Goal: Information Seeking & Learning: Learn about a topic

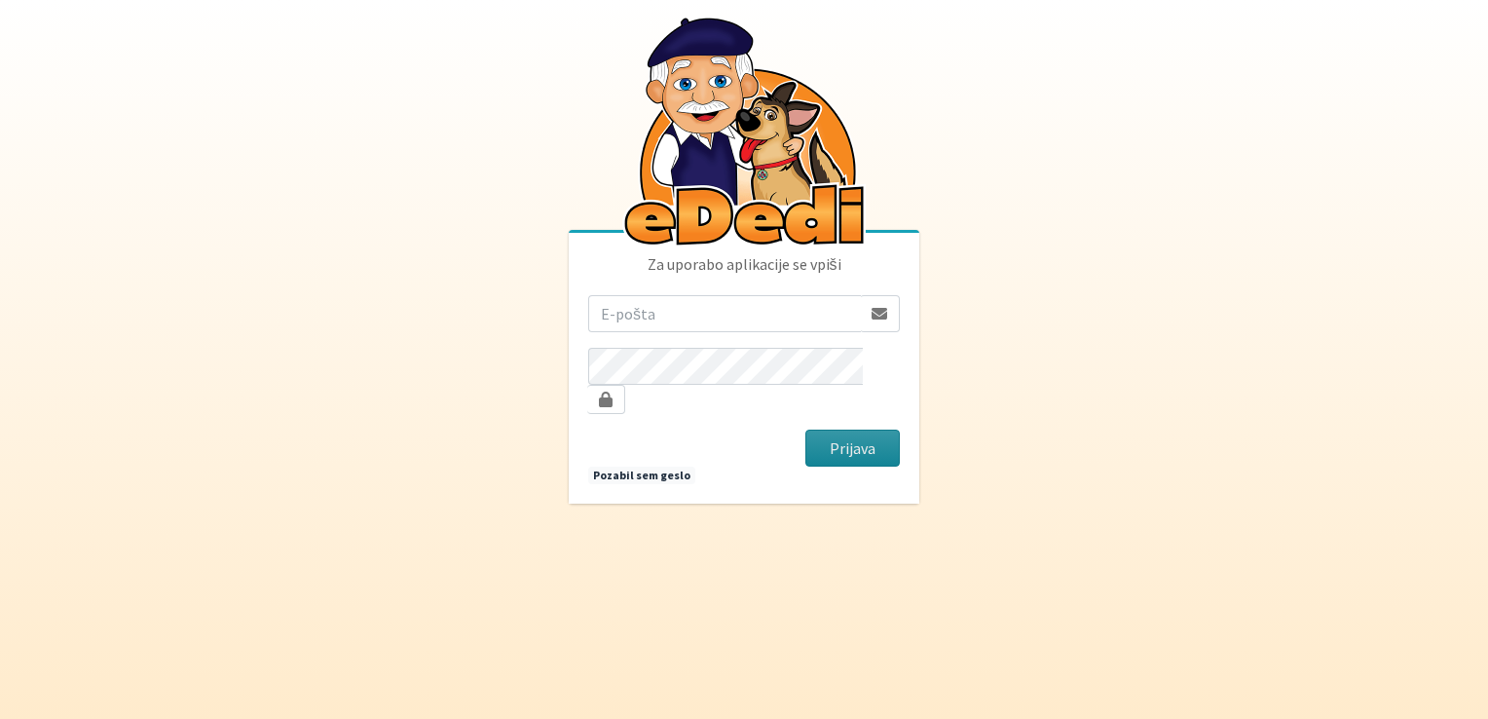
type input "[EMAIL_ADDRESS][DOMAIN_NAME]"
click at [858, 435] on button "Prijava" at bounding box center [853, 448] width 94 height 37
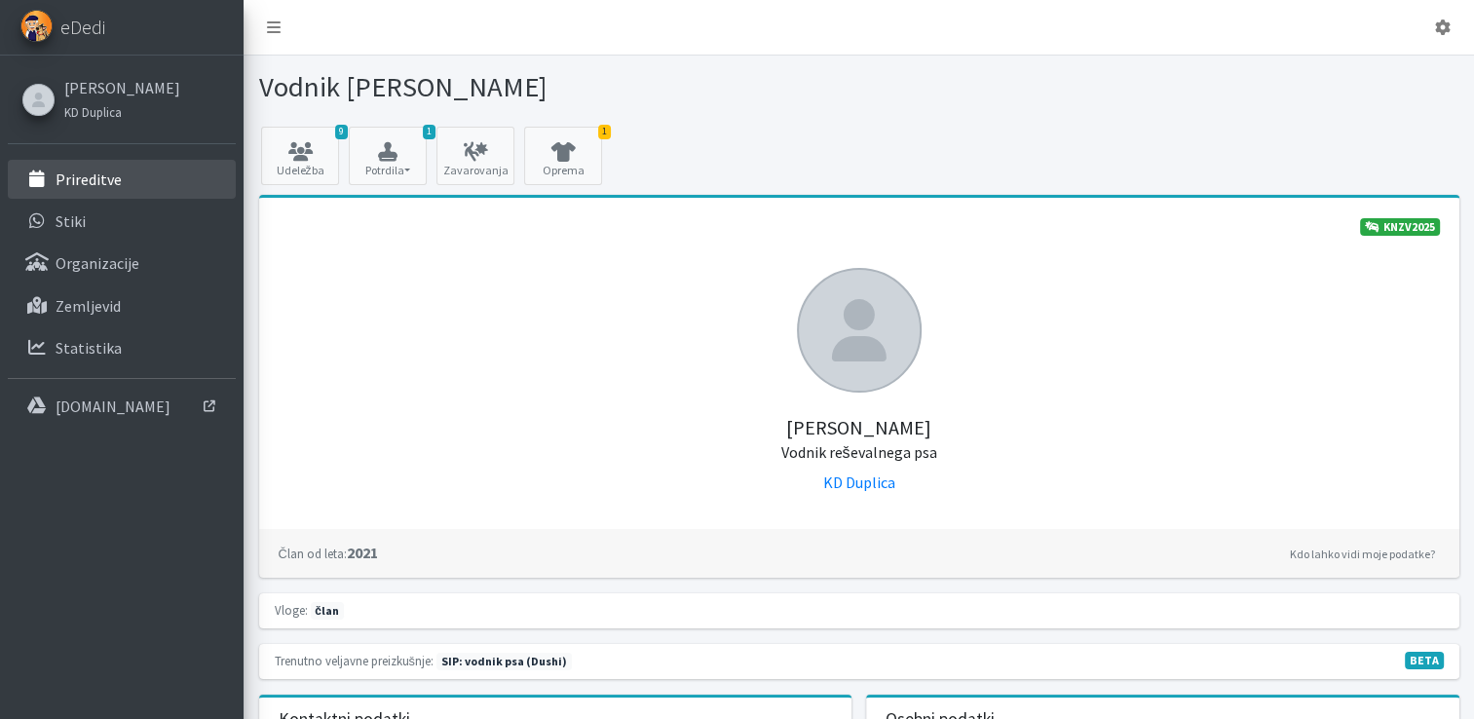
click at [96, 183] on p "Prireditve" at bounding box center [89, 178] width 66 height 19
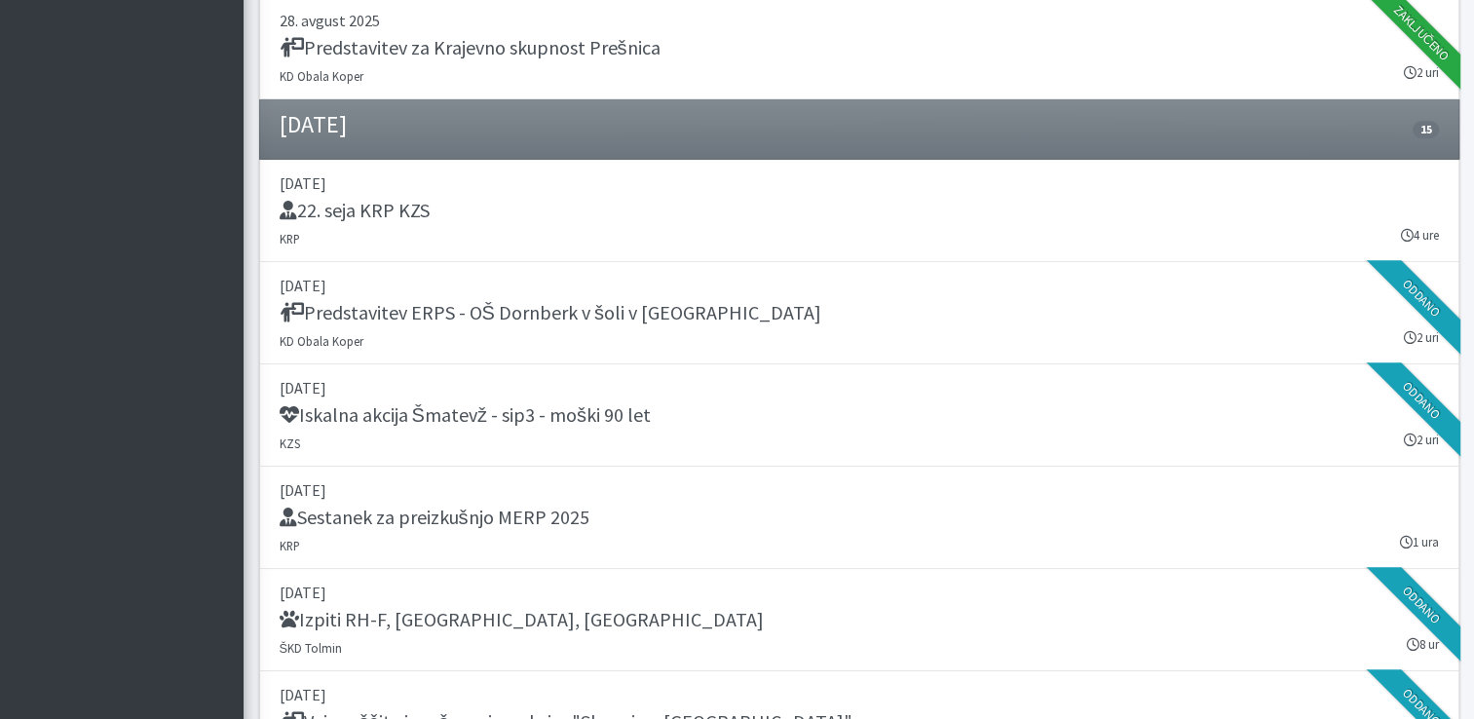
scroll to position [1520, 0]
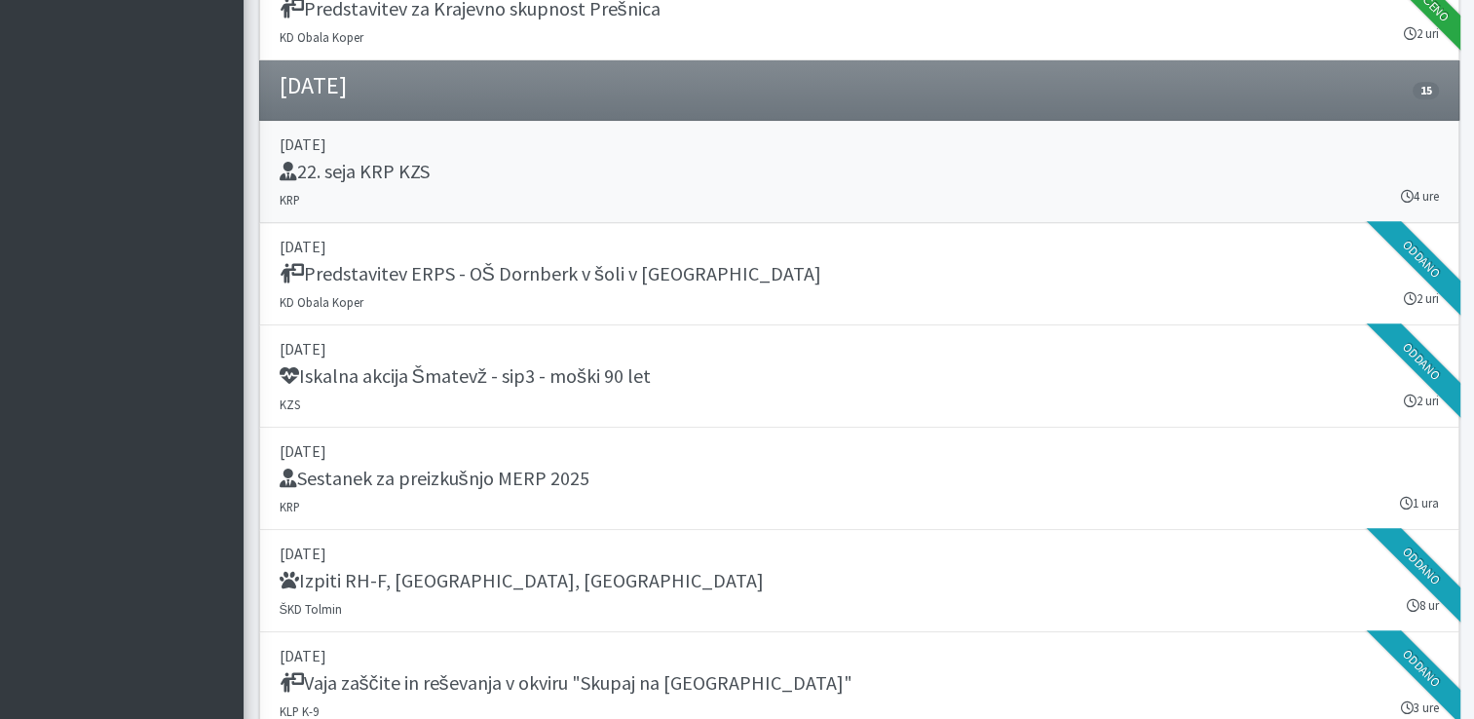
click at [643, 183] on link "03. september 2025 22. seja KRP KZS KRP 4 ure" at bounding box center [859, 172] width 1200 height 102
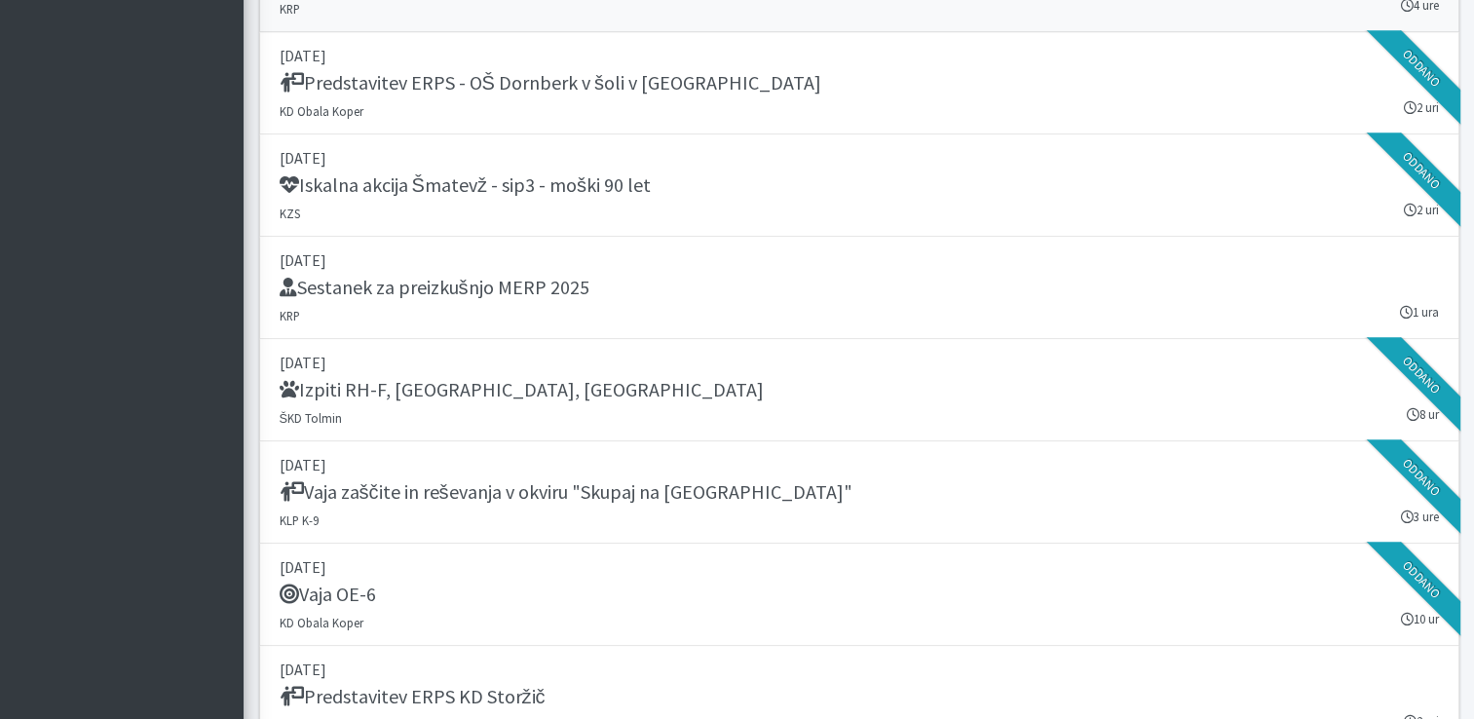
scroll to position [1714, 0]
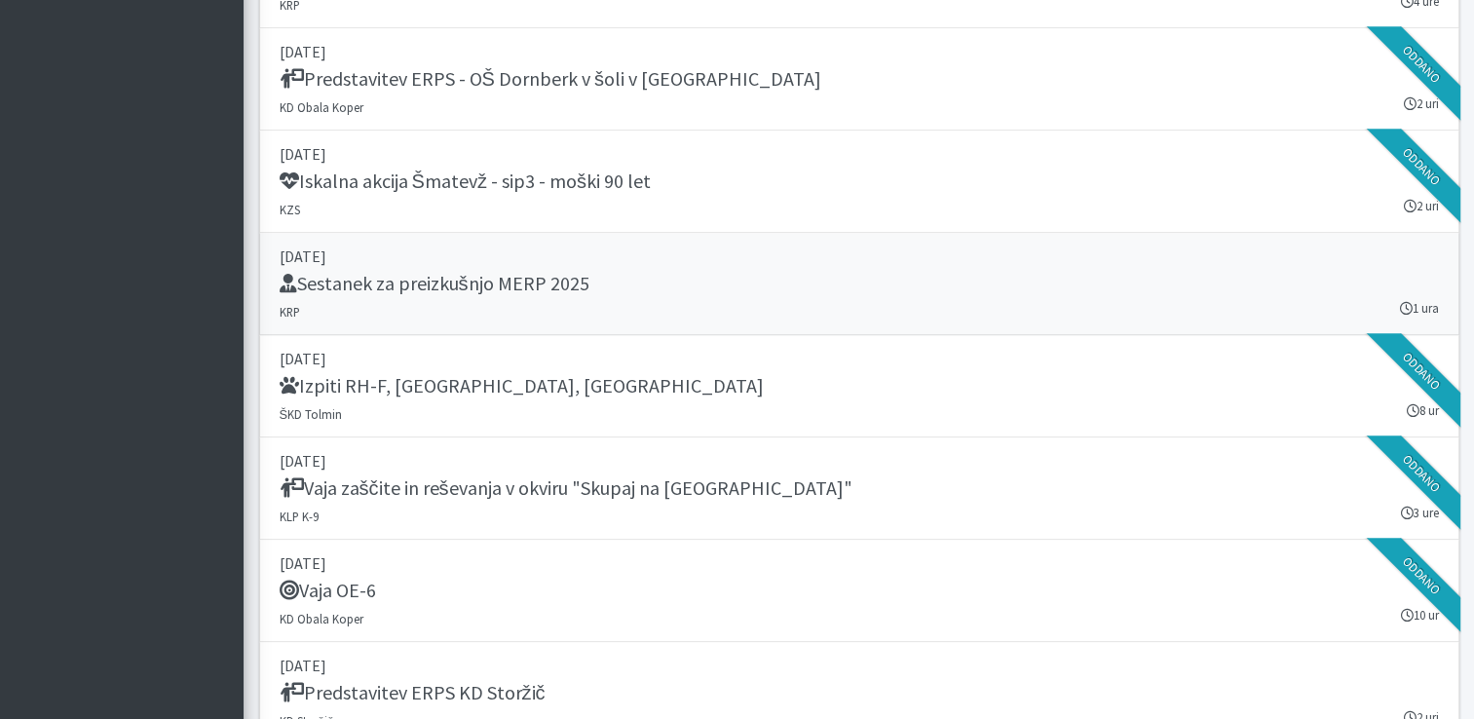
click at [728, 239] on link "04. september 2025 Sestanek za preizkušnjo MERP 2025 KRP 1 ura" at bounding box center [859, 284] width 1200 height 102
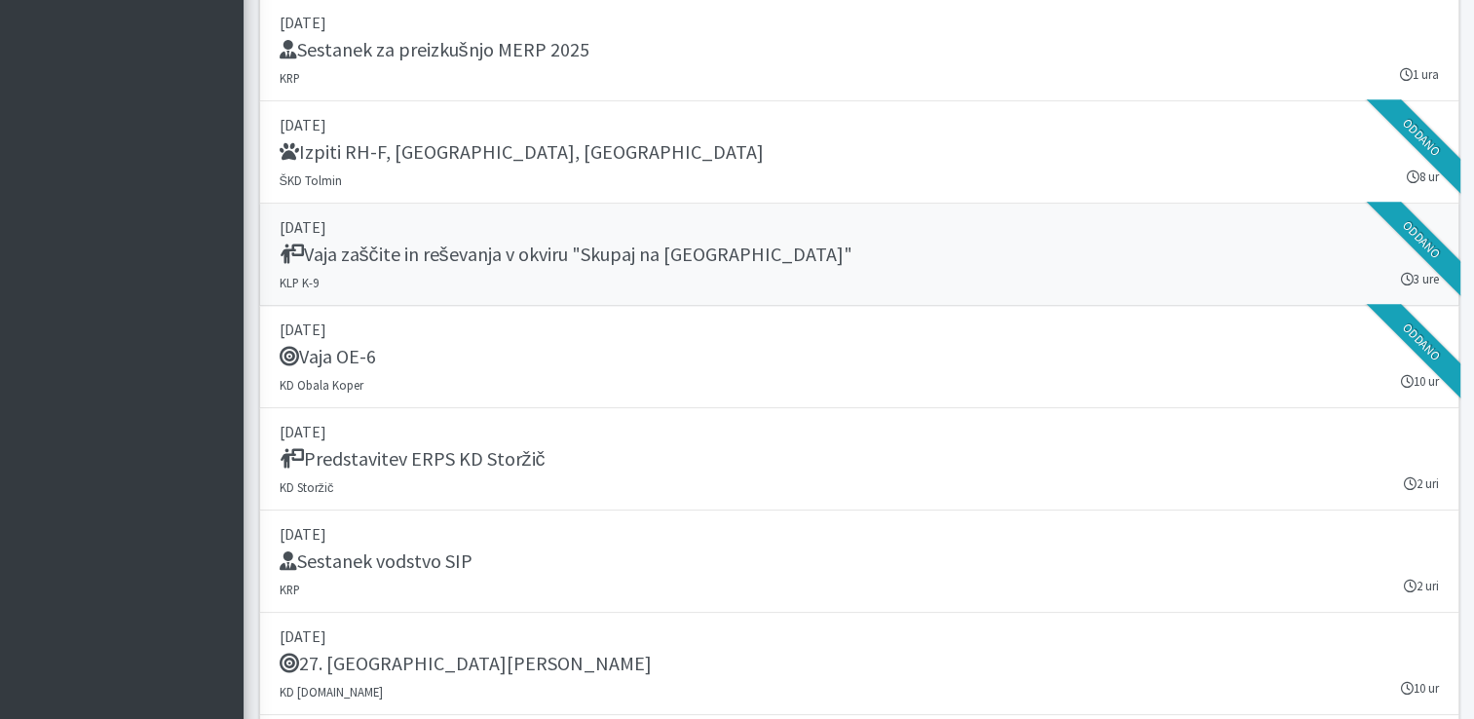
scroll to position [1987, 0]
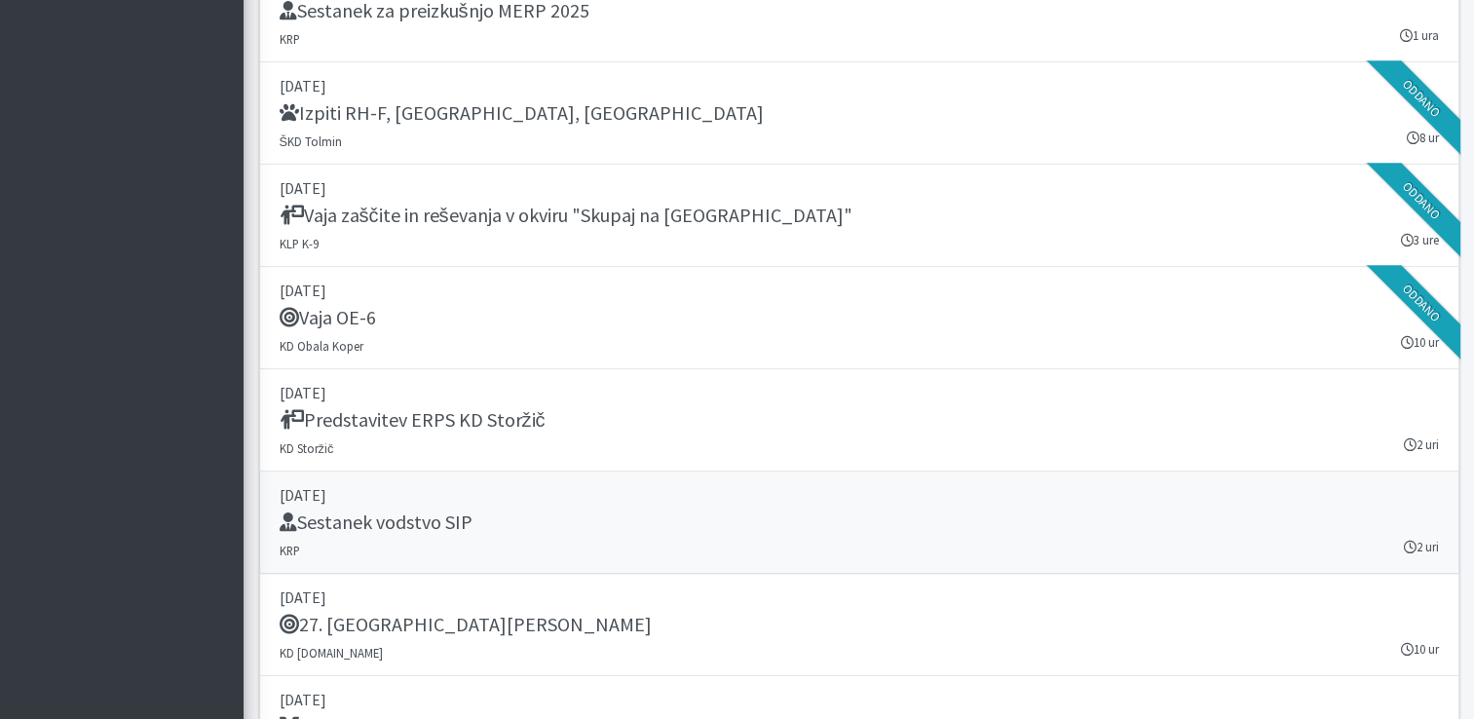
click at [1107, 545] on link "10. september 2025 Sestanek vodstvo SIP KRP 2 uri" at bounding box center [859, 522] width 1200 height 102
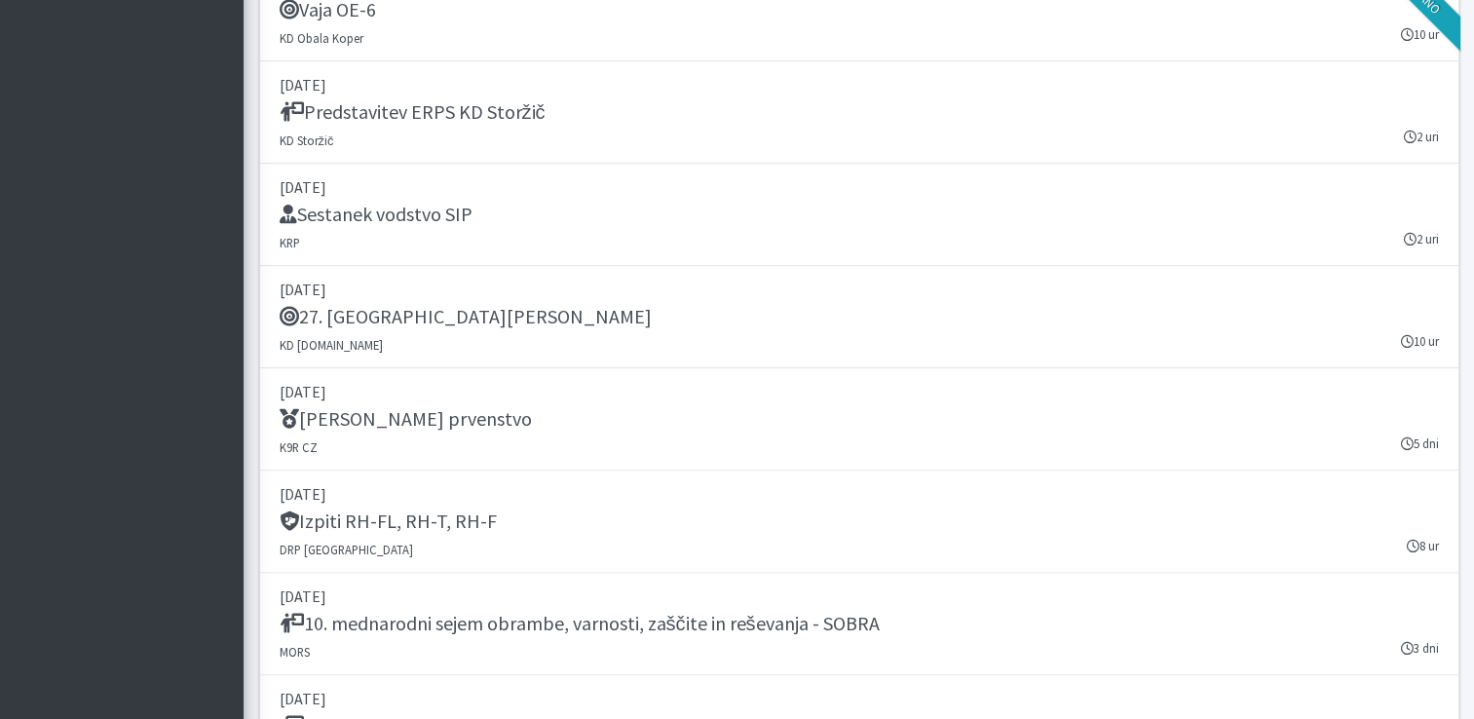
scroll to position [2299, 0]
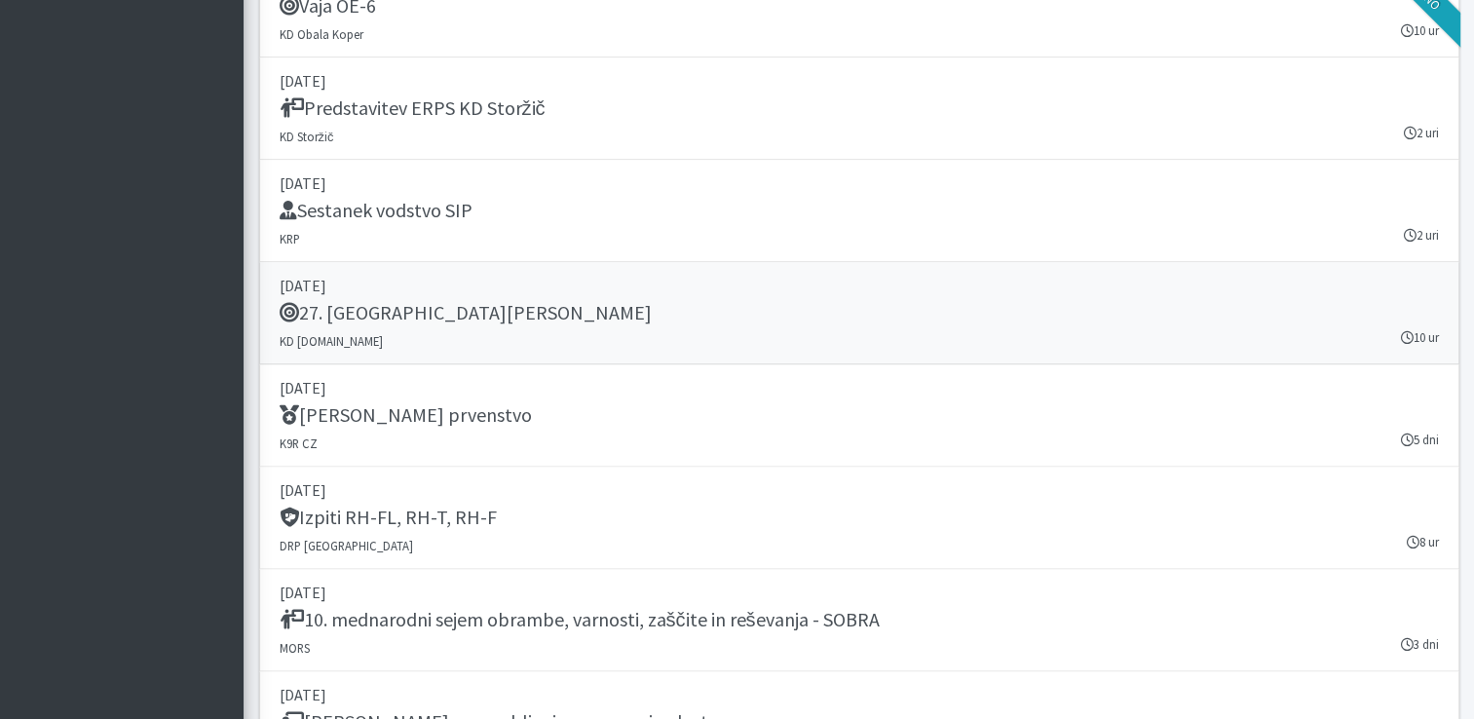
click at [674, 346] on link "13. september 2025 27. Memorial Boža Talana KD SAR.SI 10 ur" at bounding box center [859, 313] width 1200 height 102
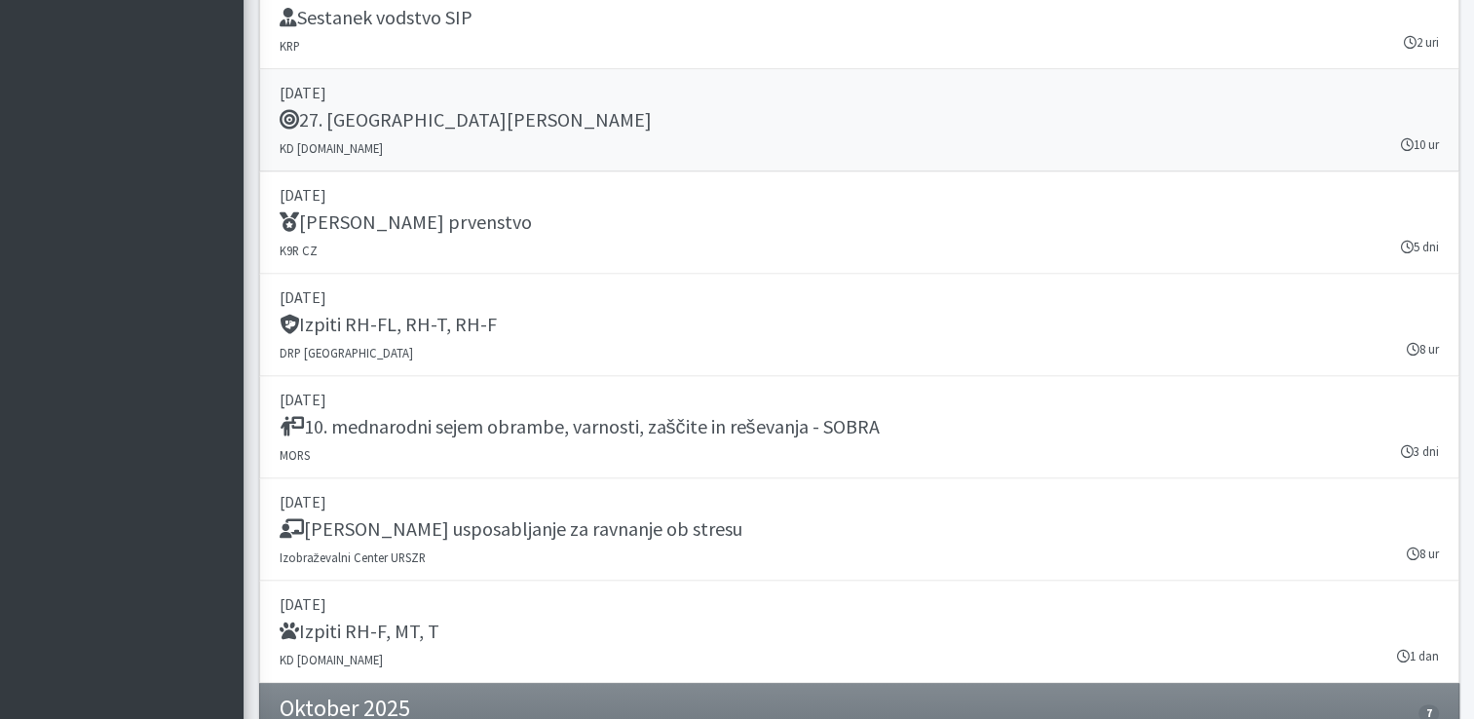
scroll to position [2494, 0]
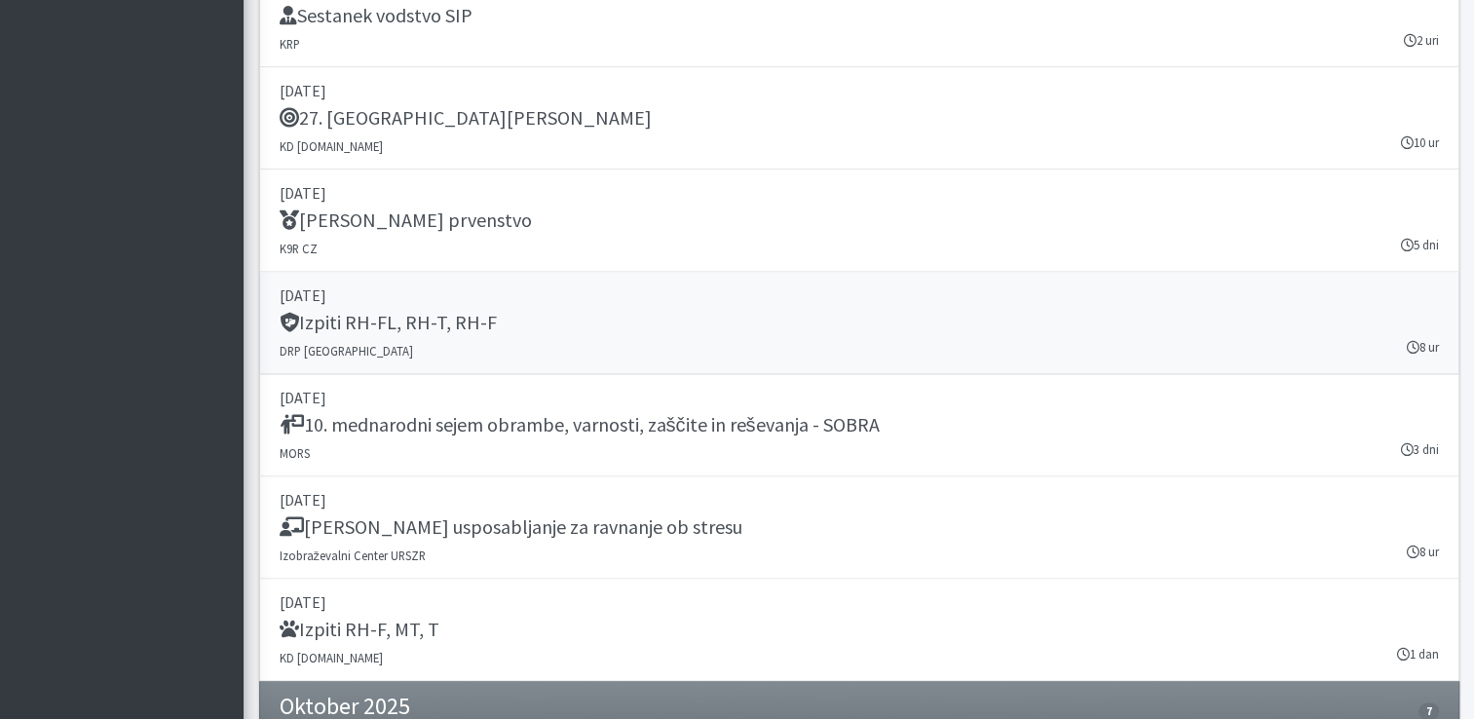
click at [672, 292] on p "[DATE]" at bounding box center [859, 294] width 1159 height 23
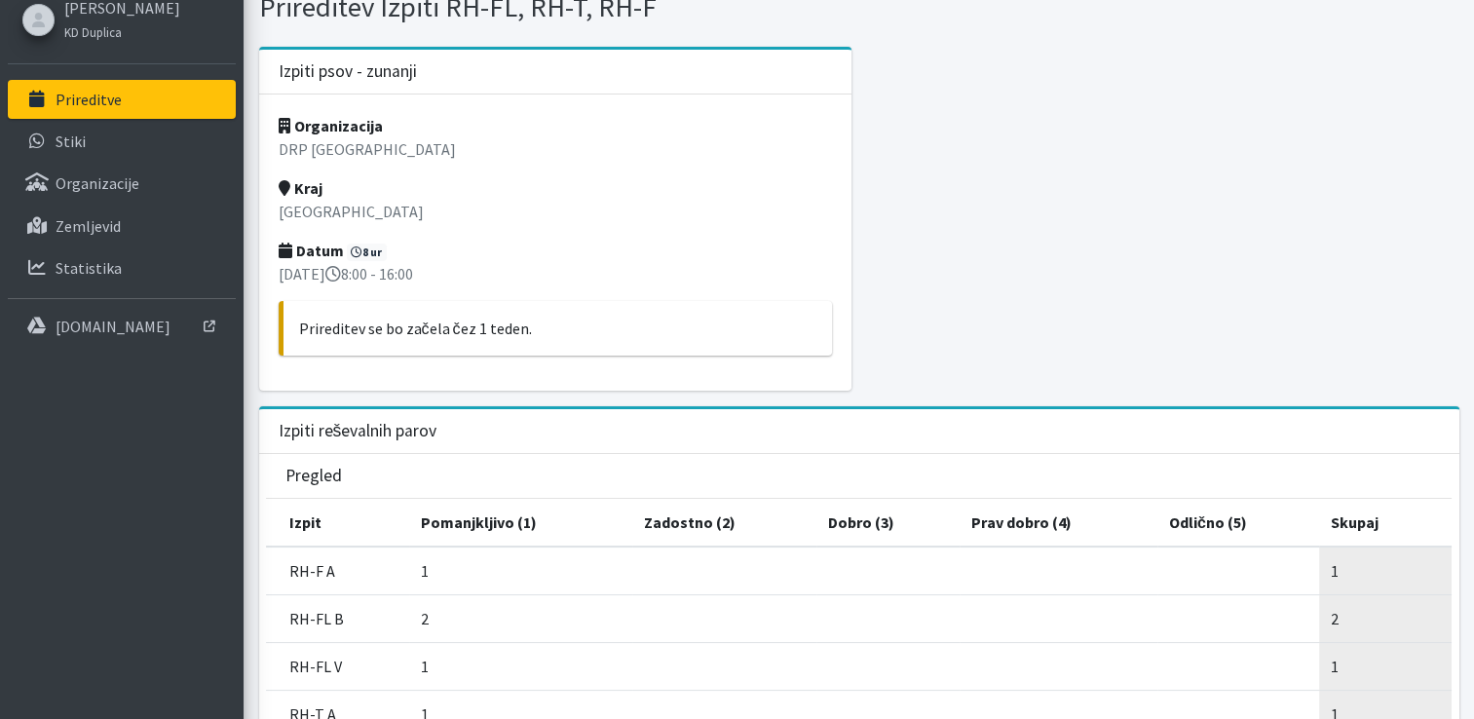
scroll to position [117, 0]
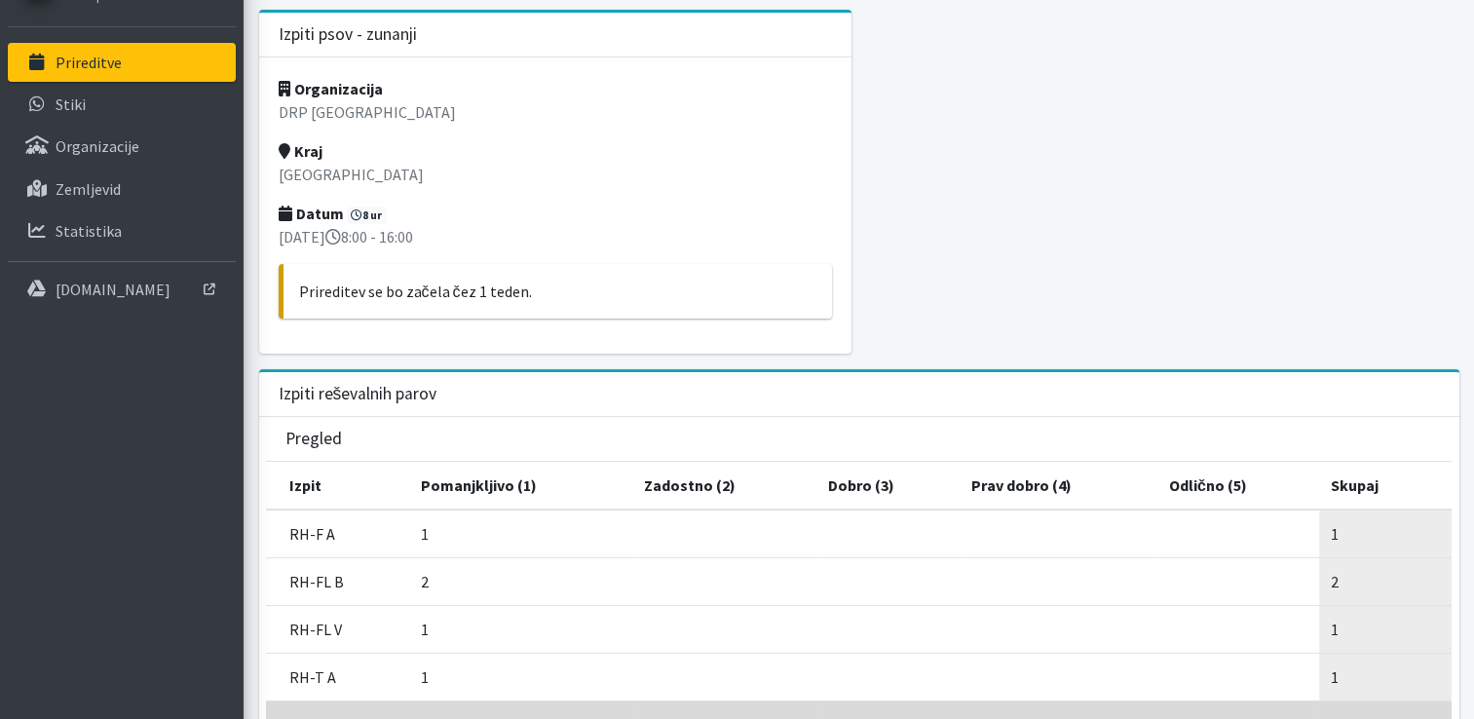
click at [639, 386] on div "Izpiti reševalnih parov" at bounding box center [859, 394] width 1200 height 45
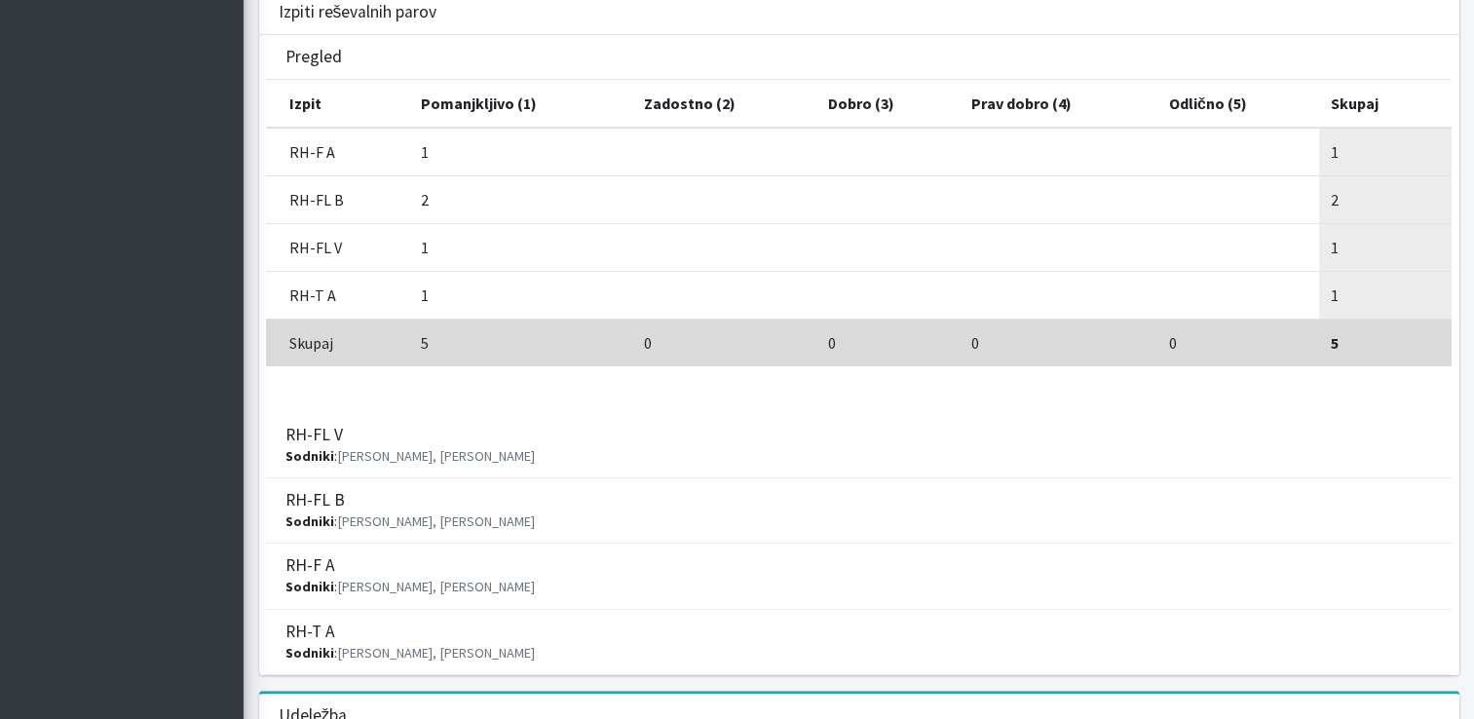
scroll to position [662, 0]
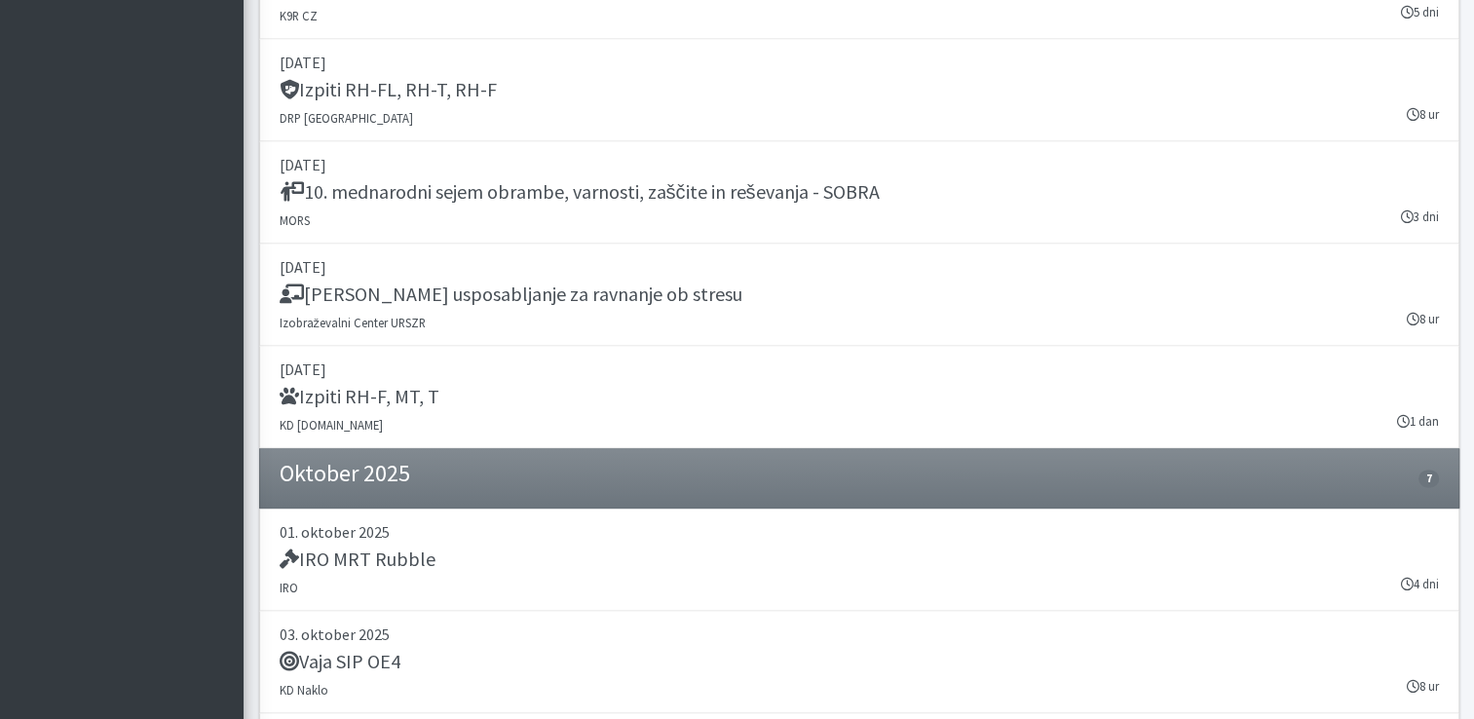
scroll to position [2727, 0]
click at [842, 180] on h5 "10. mednarodni sejem obrambe, varnosti, zaščite in reševanja - SOBRA" at bounding box center [580, 190] width 600 height 23
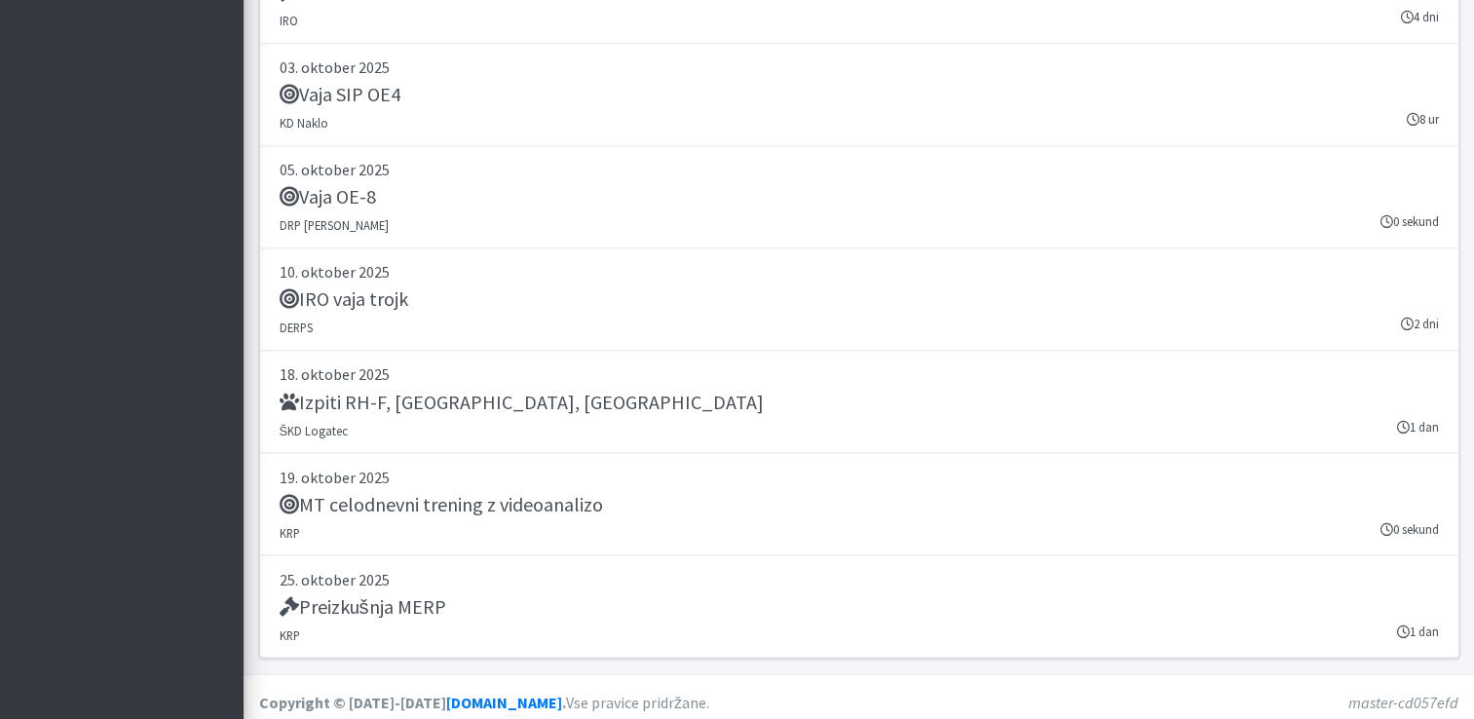
scroll to position [3294, 0]
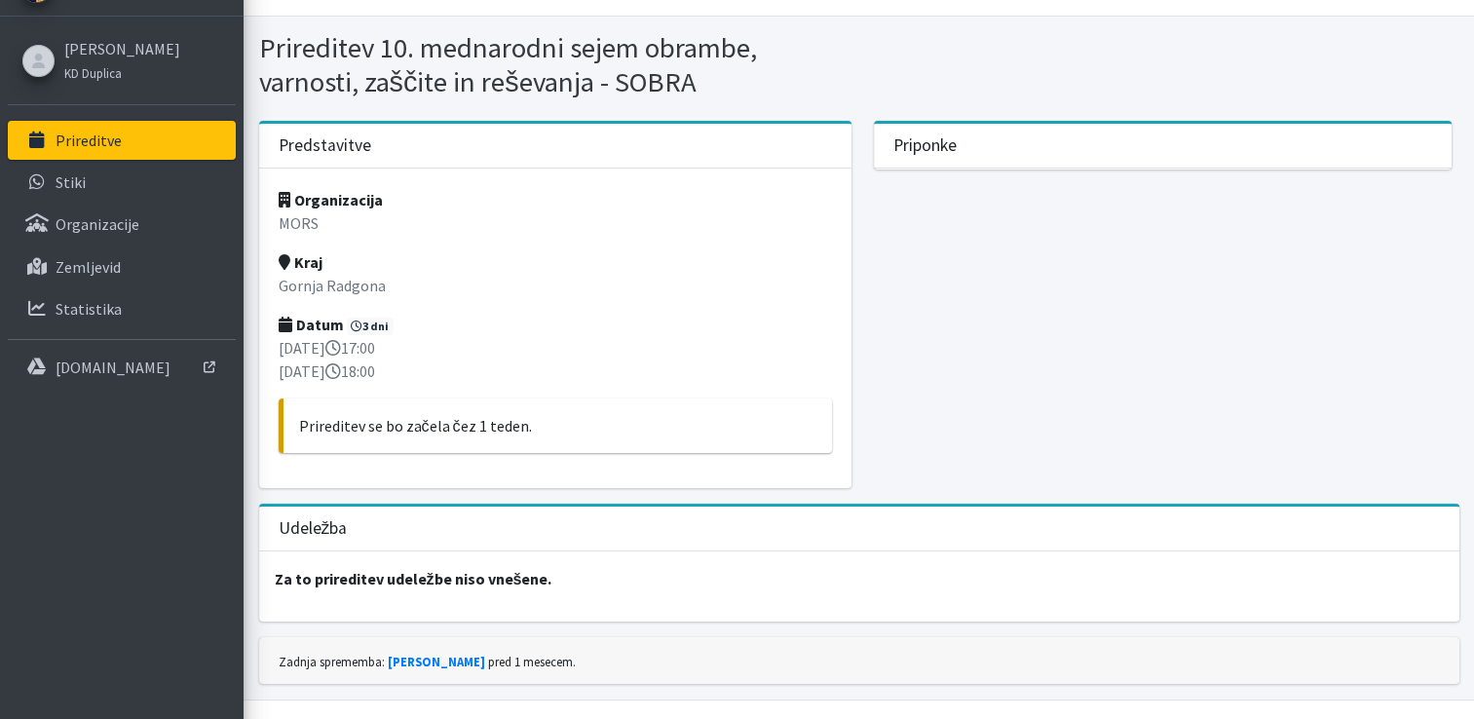
scroll to position [73, 0]
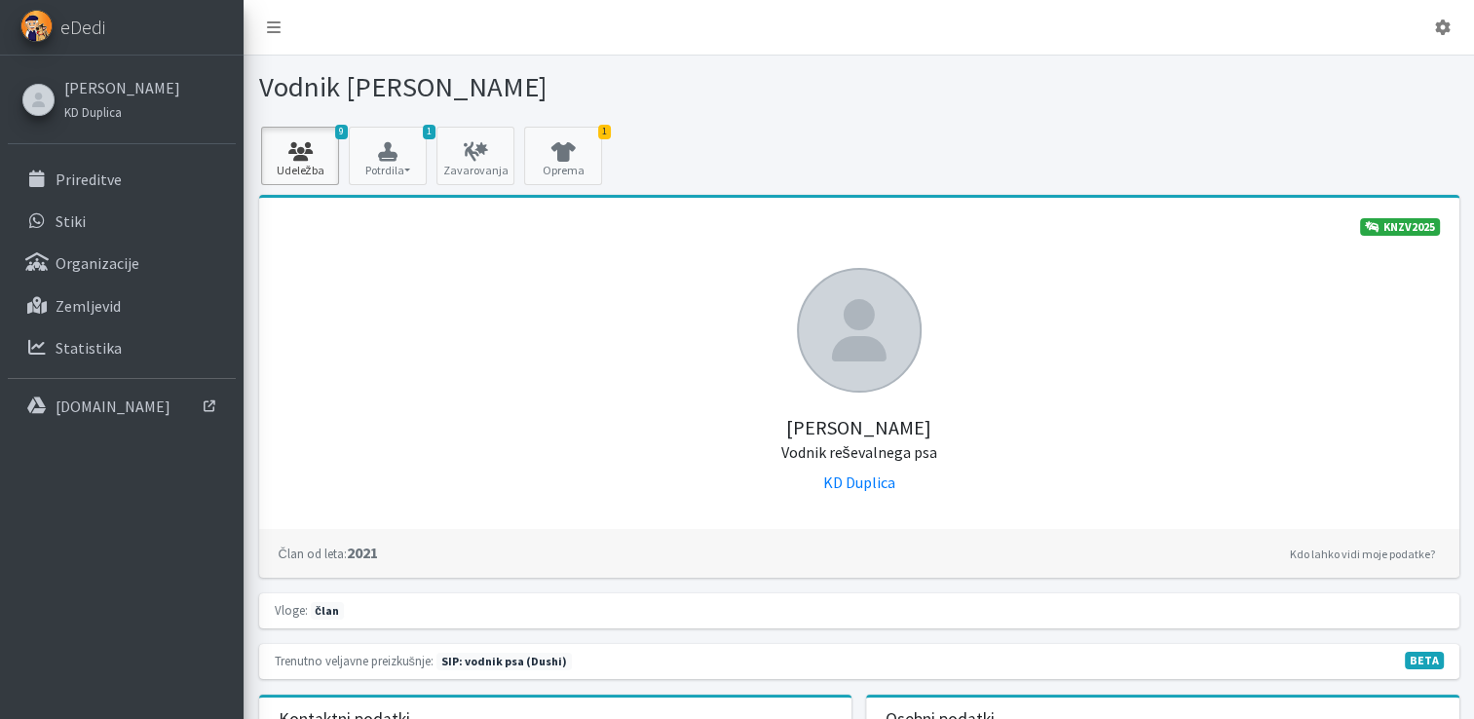
click at [310, 150] on icon at bounding box center [300, 151] width 66 height 19
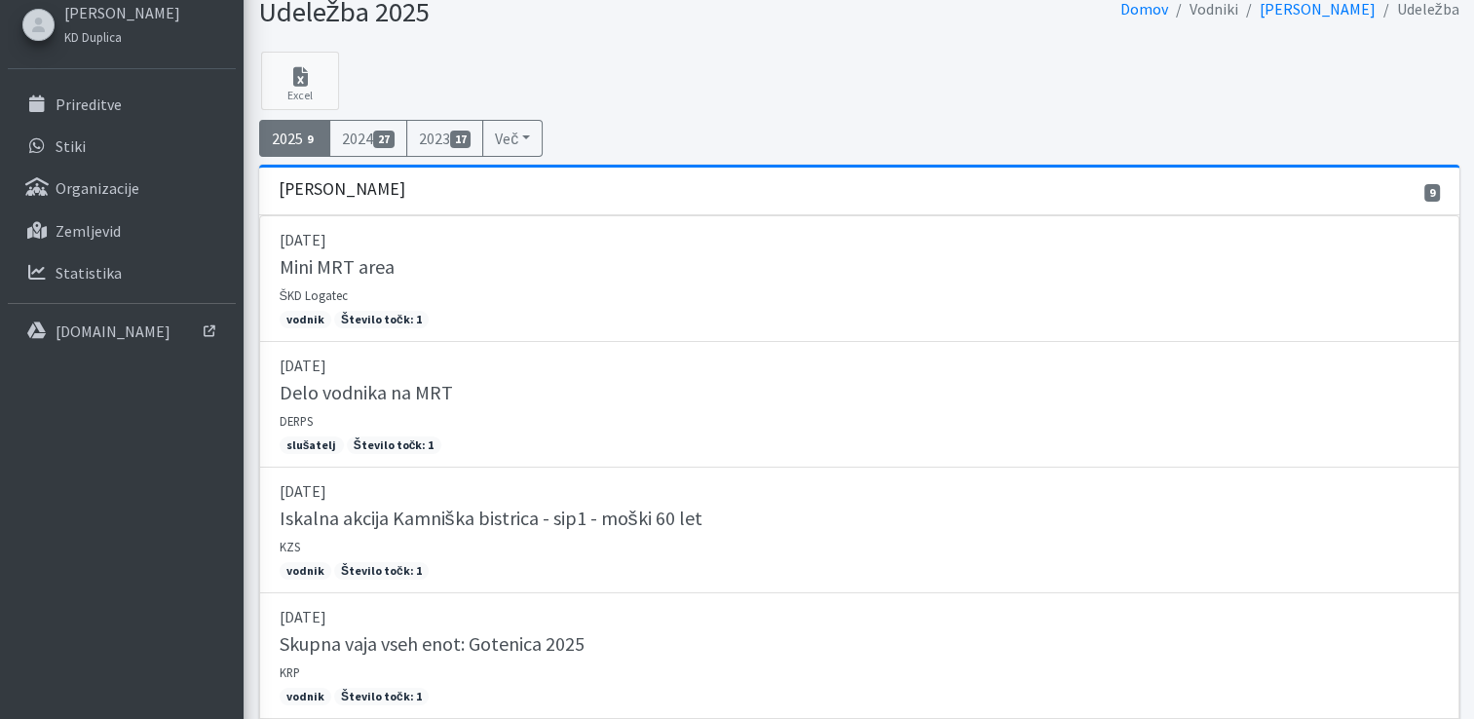
scroll to position [78, 0]
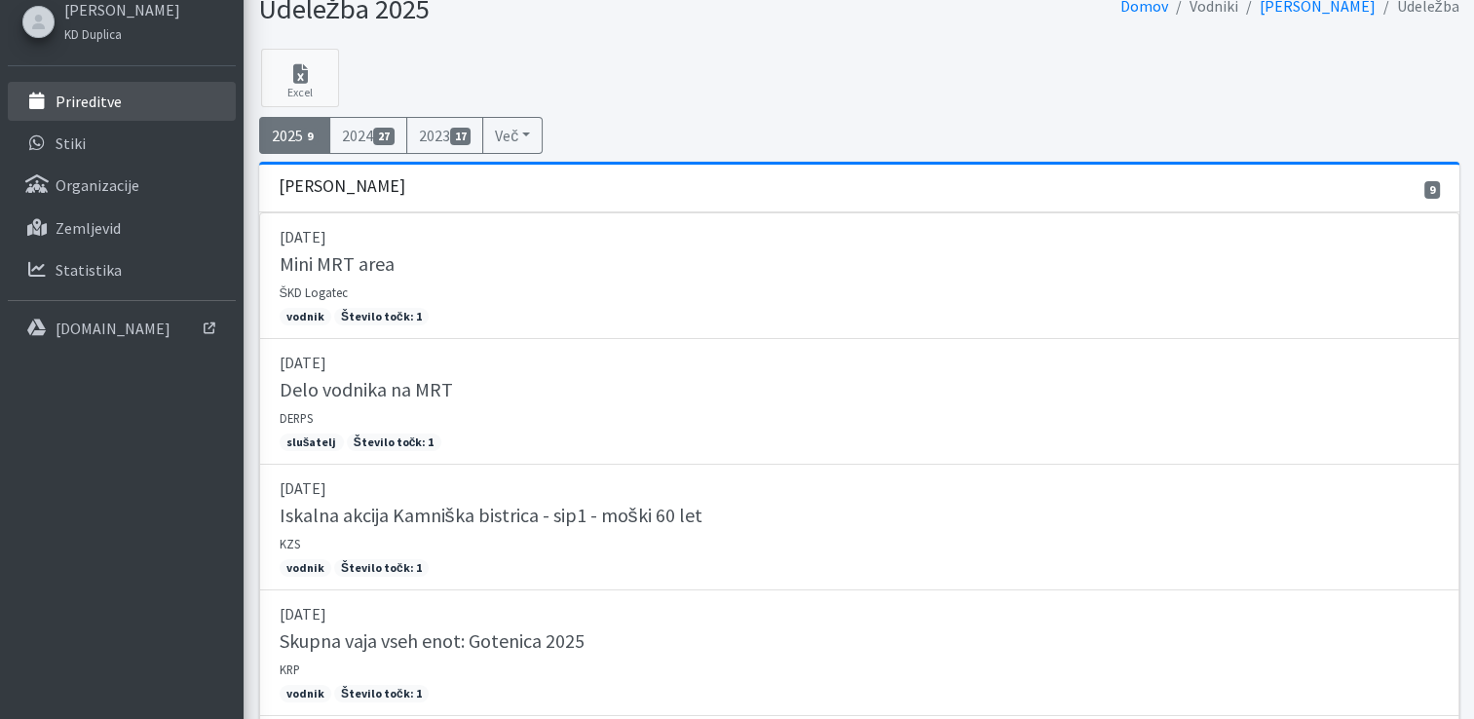
click at [83, 100] on p "Prireditve" at bounding box center [89, 101] width 66 height 19
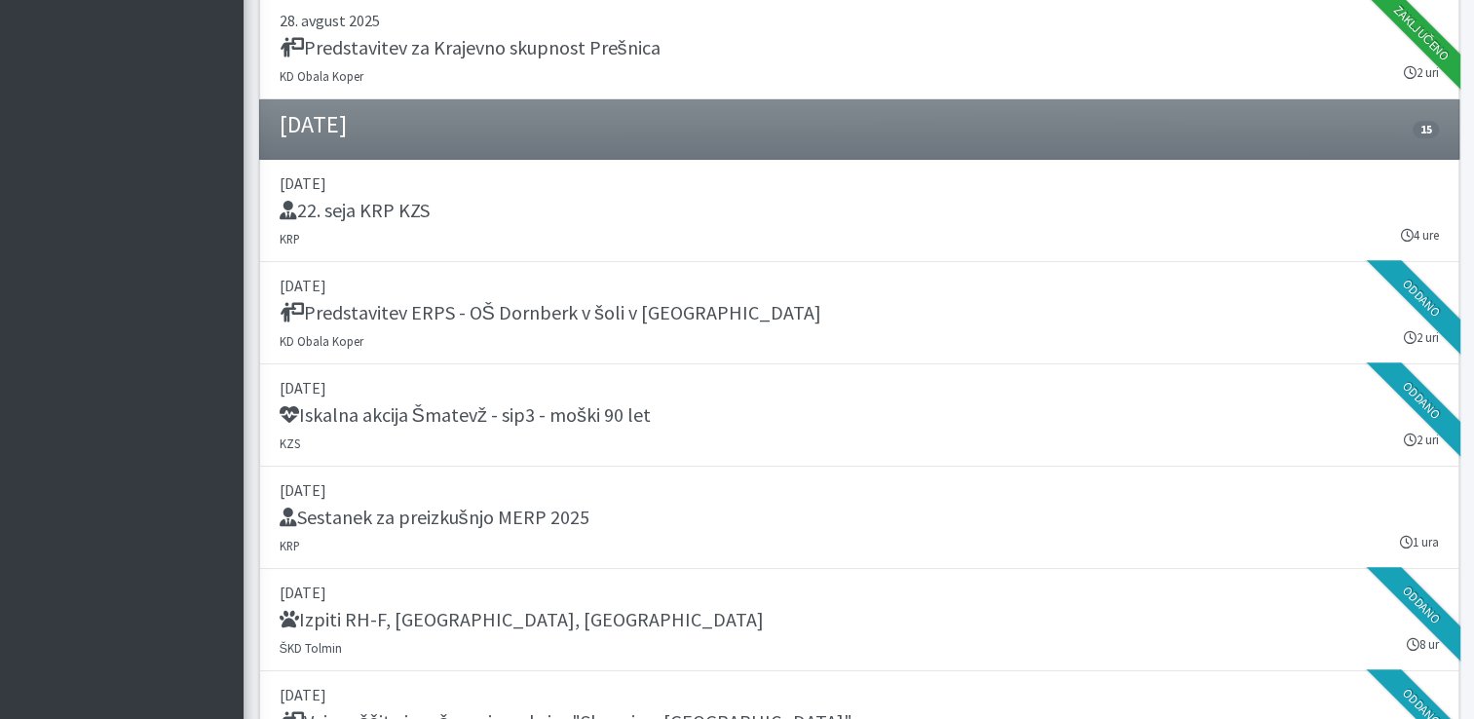
scroll to position [1520, 0]
